Goal: Navigation & Orientation: Find specific page/section

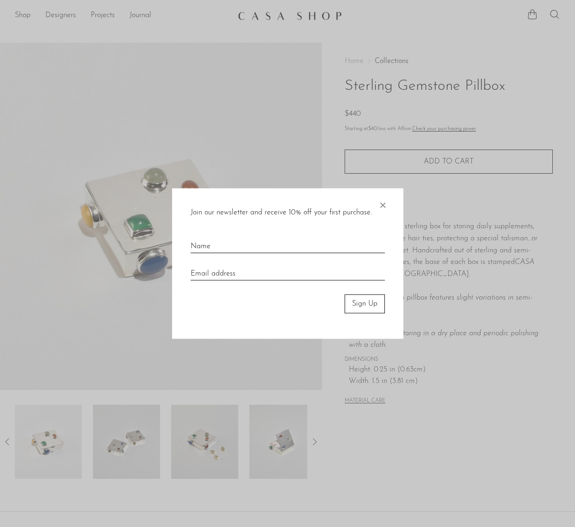
click at [386, 206] on span "×" at bounding box center [382, 203] width 9 height 30
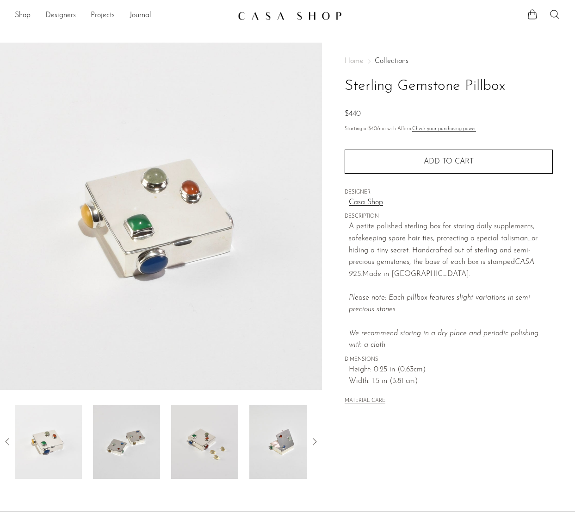
click at [423, 433] on div "Home Collections Sterling Gemstone Pillbox $440 Starting at $40 /mo with Affirm…" at bounding box center [448, 261] width 253 height 436
click at [28, 14] on link "Shop" at bounding box center [23, 16] width 16 height 12
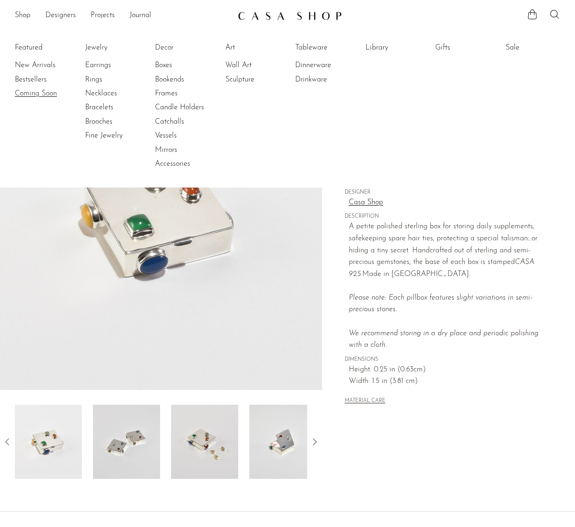
click at [33, 94] on link "Coming Soon" at bounding box center [49, 93] width 69 height 10
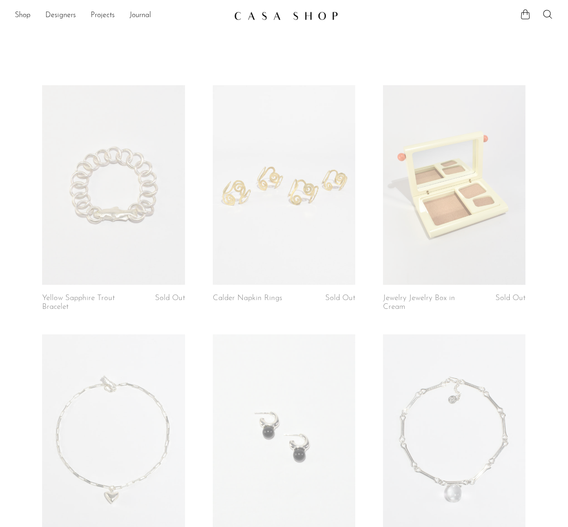
click at [473, 179] on link at bounding box center [454, 185] width 143 height 200
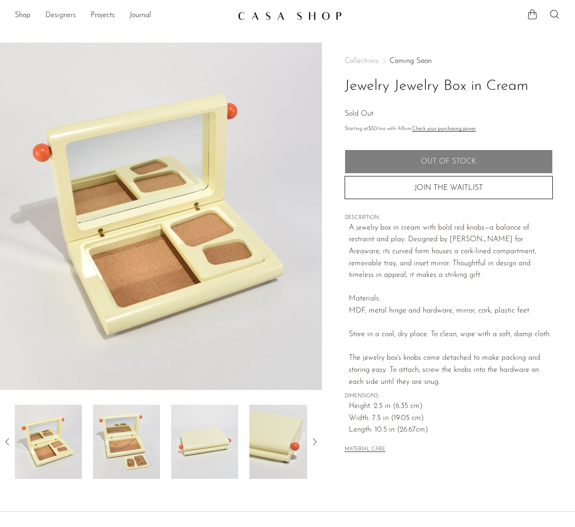
click at [47, 13] on link "Designers" at bounding box center [60, 16] width 31 height 12
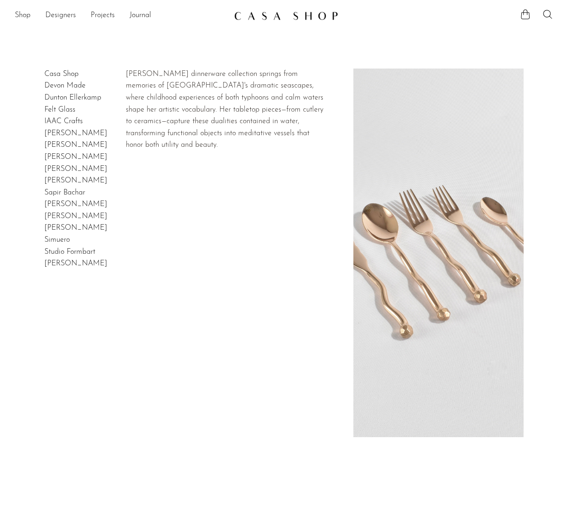
click at [77, 133] on link "[PERSON_NAME]" at bounding box center [75, 133] width 63 height 7
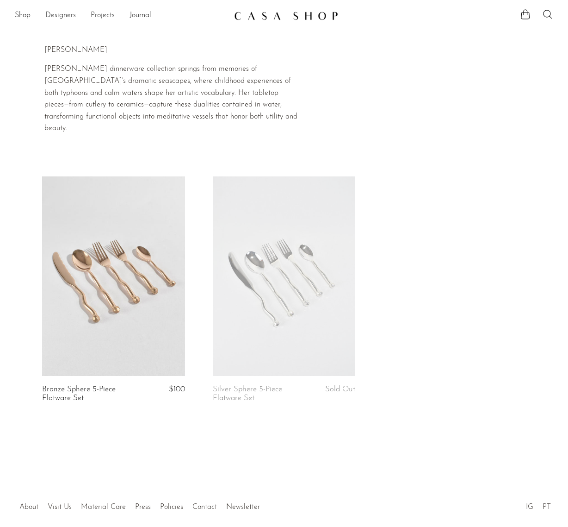
click at [116, 301] on link at bounding box center [113, 276] width 143 height 200
